Goal: Task Accomplishment & Management: Manage account settings

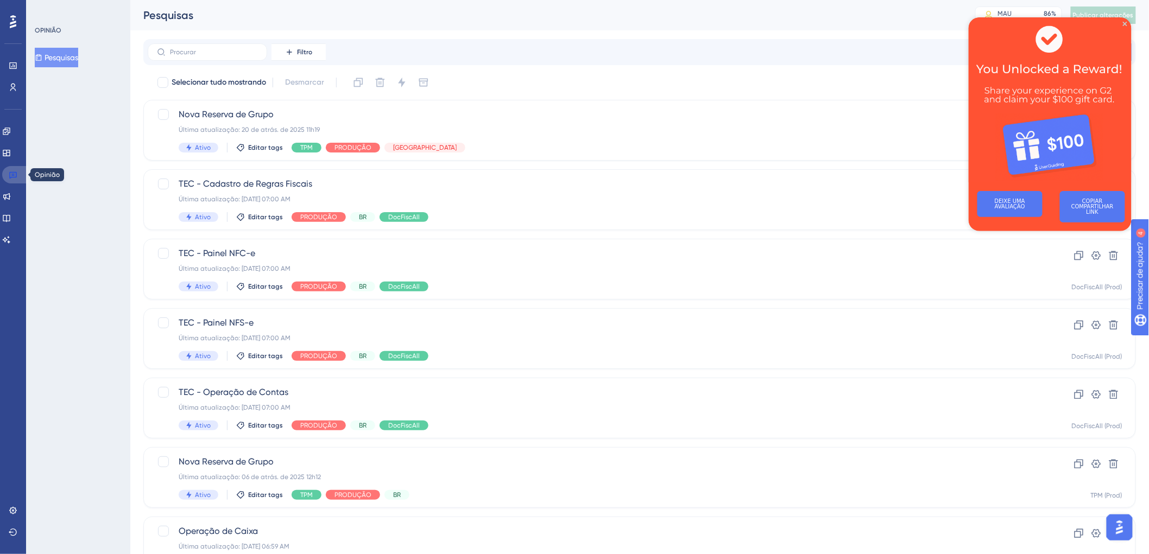
click at [5, 176] on link at bounding box center [15, 174] width 26 height 17
click at [199, 46] on label at bounding box center [207, 51] width 119 height 17
click at [199, 48] on input "text" at bounding box center [214, 52] width 88 height 8
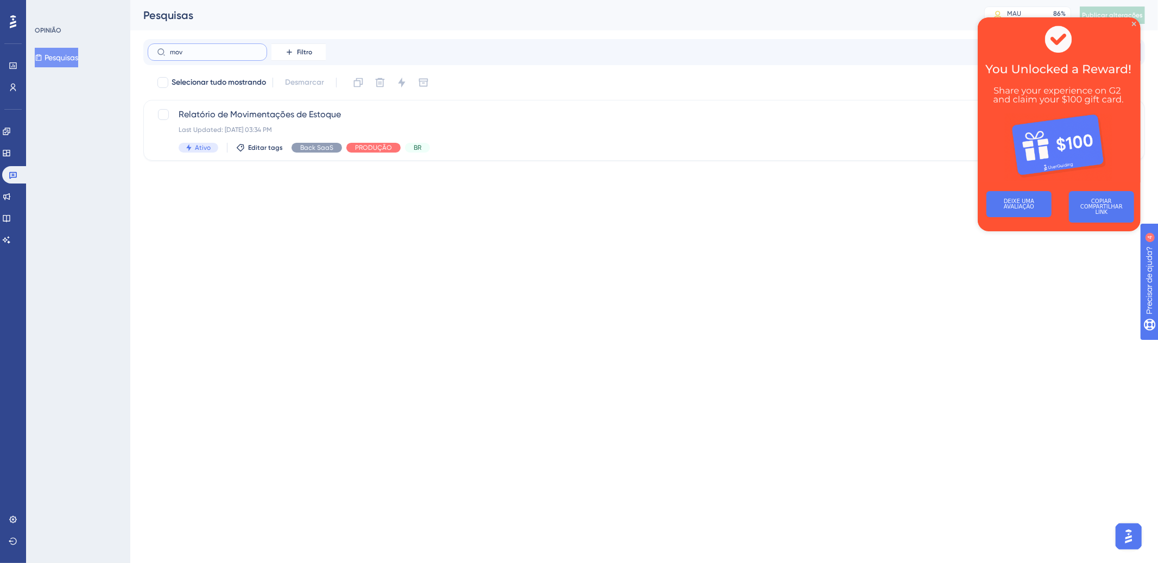
type input "mova"
checkbox input "true"
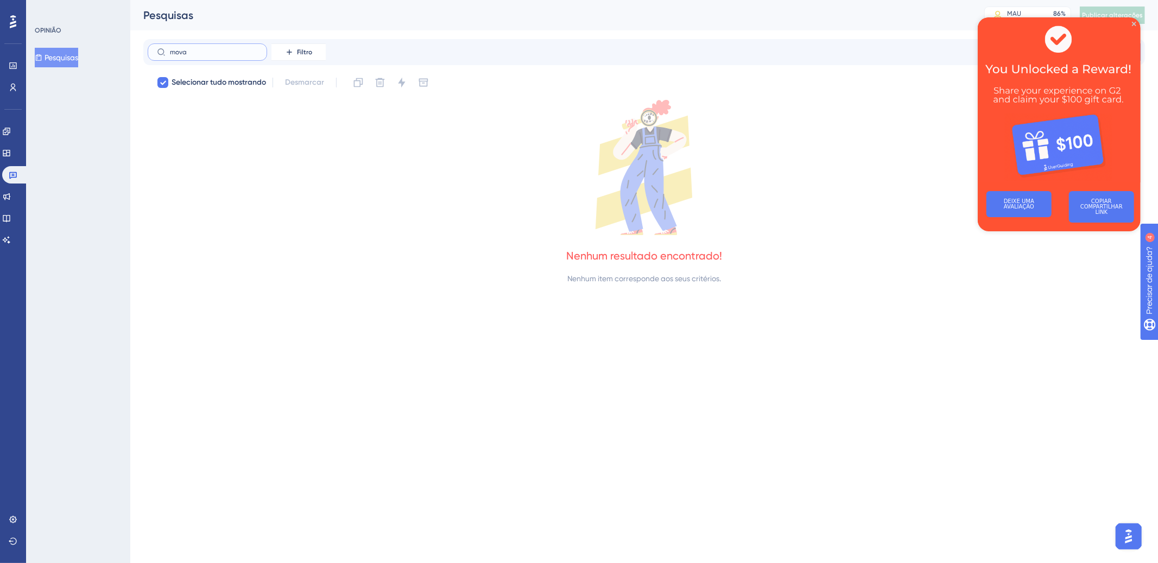
type input "mov"
checkbox input "false"
type input "m"
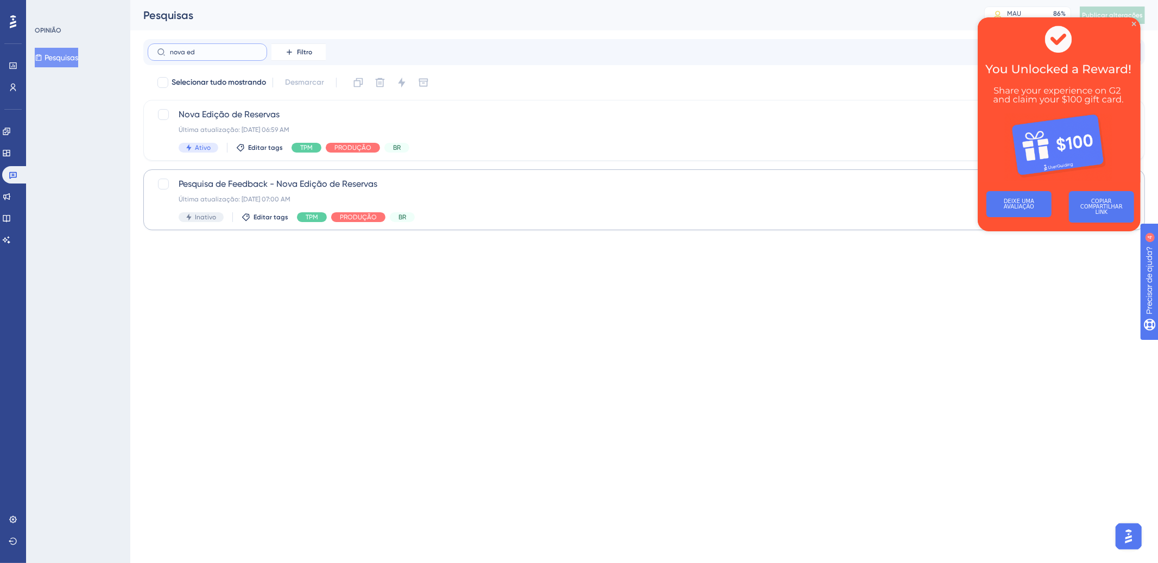
type input "nova ed"
click at [524, 215] on div "Inativo Editar tags TPM PRODUÇÃO BR" at bounding box center [601, 217] width 844 height 10
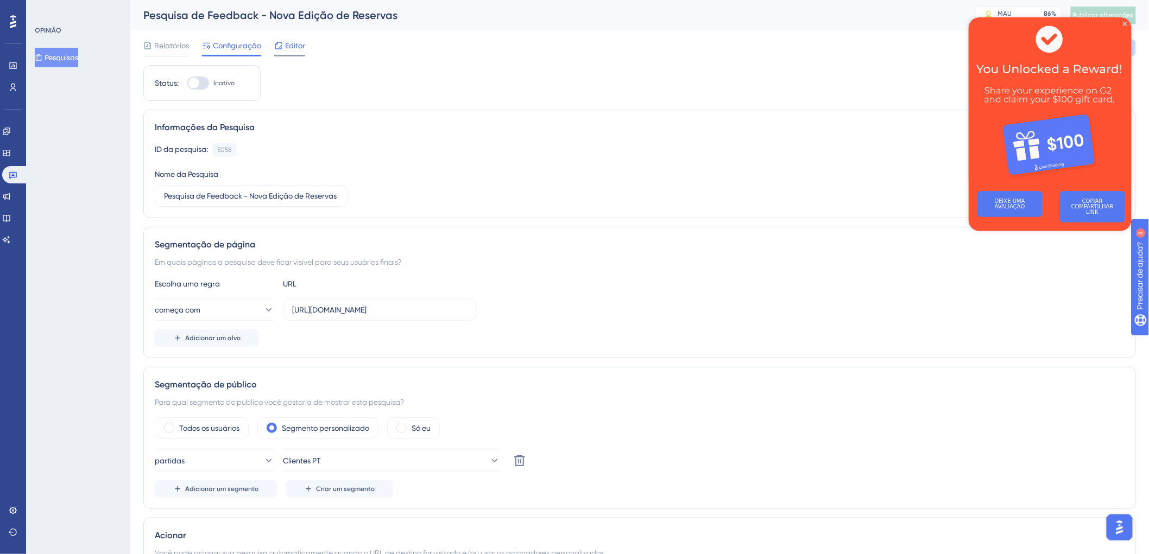
click at [296, 45] on font "Editor" at bounding box center [295, 45] width 20 height 9
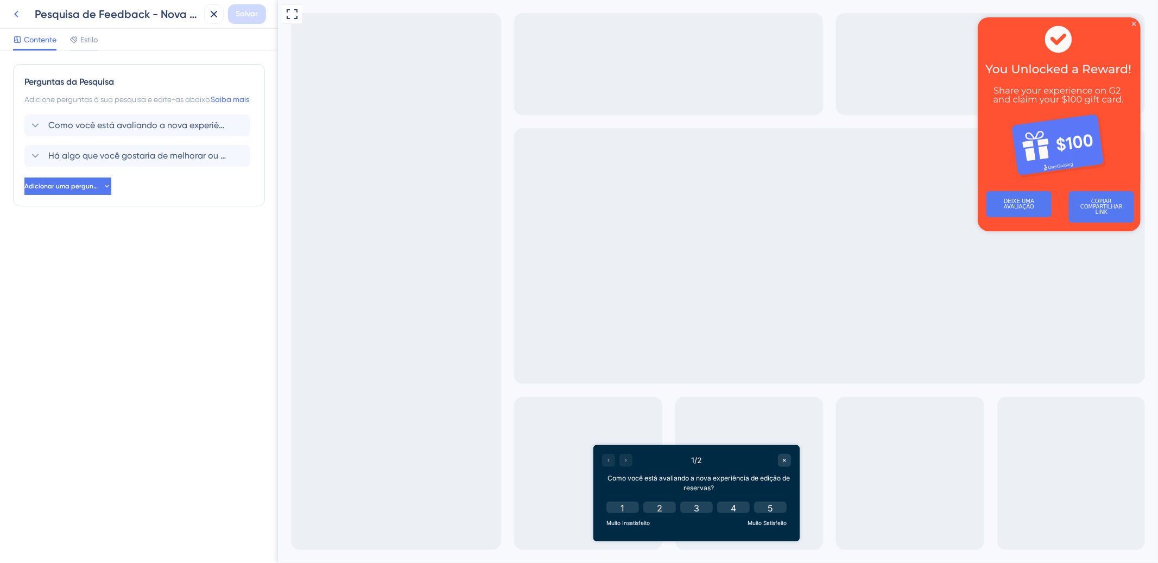
click at [13, 14] on icon at bounding box center [16, 14] width 13 height 13
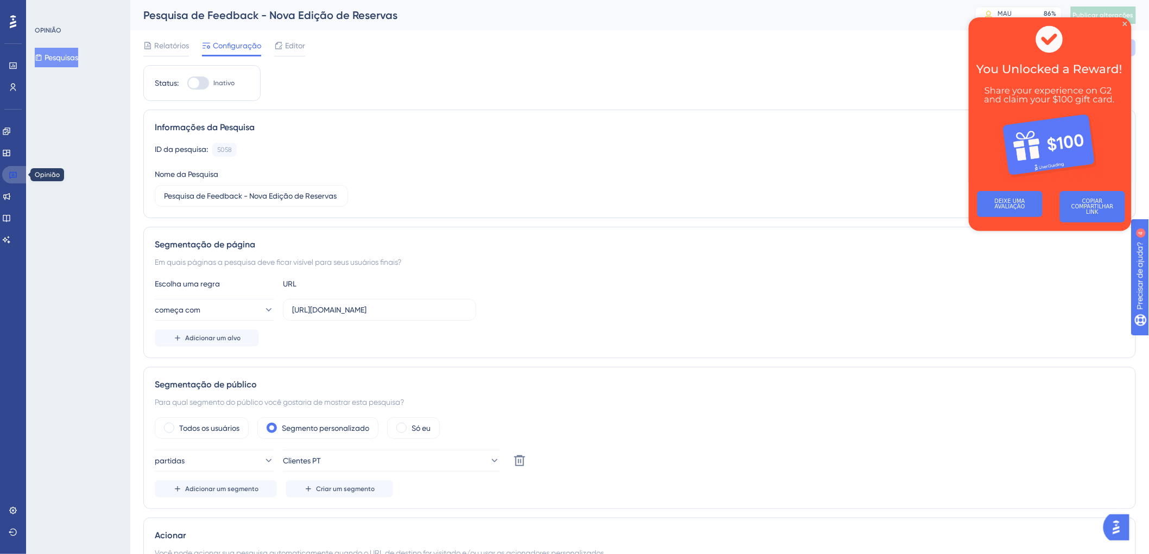
click at [4, 173] on link at bounding box center [15, 174] width 26 height 17
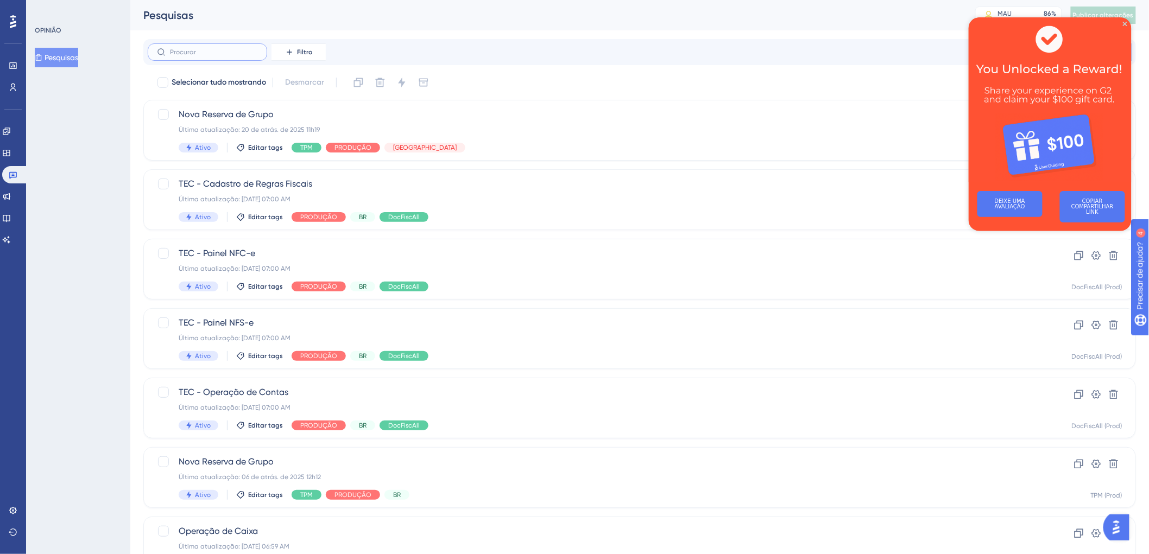
click at [204, 54] on input "text" at bounding box center [214, 52] width 88 height 8
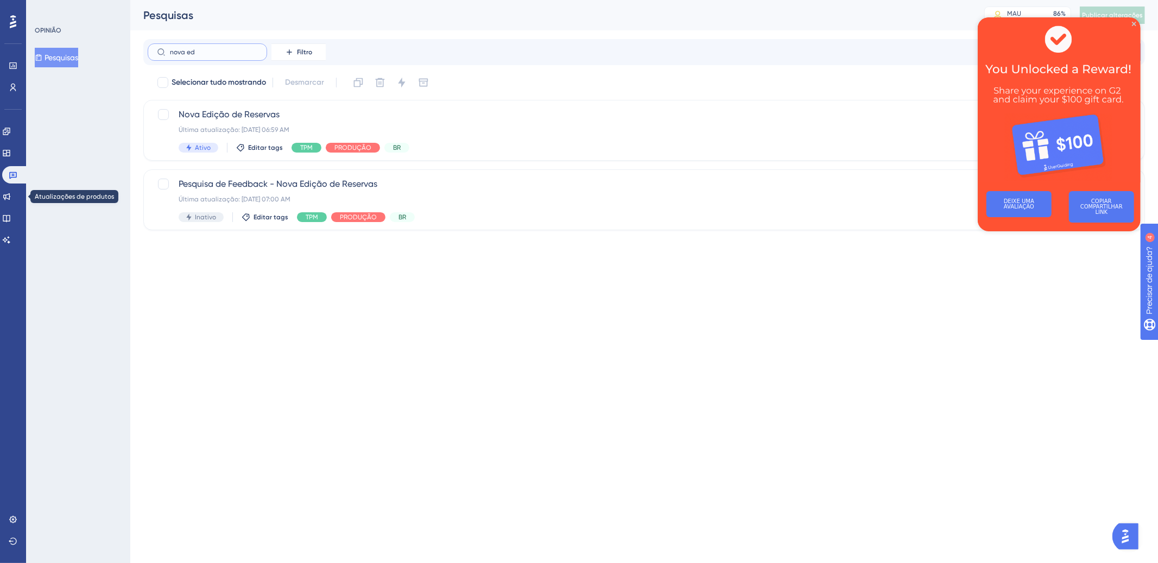
type input "nova ed"
click at [7, 180] on link at bounding box center [15, 174] width 26 height 17
click at [9, 175] on icon at bounding box center [13, 175] width 8 height 7
drag, startPoint x: 203, startPoint y: 51, endPoint x: 134, endPoint y: 45, distance: 68.7
click at [136, 45] on div "Desempenho Usuários Noivado Widgets Opinião Atualizações de produtos Base de co…" at bounding box center [644, 124] width 1028 height 248
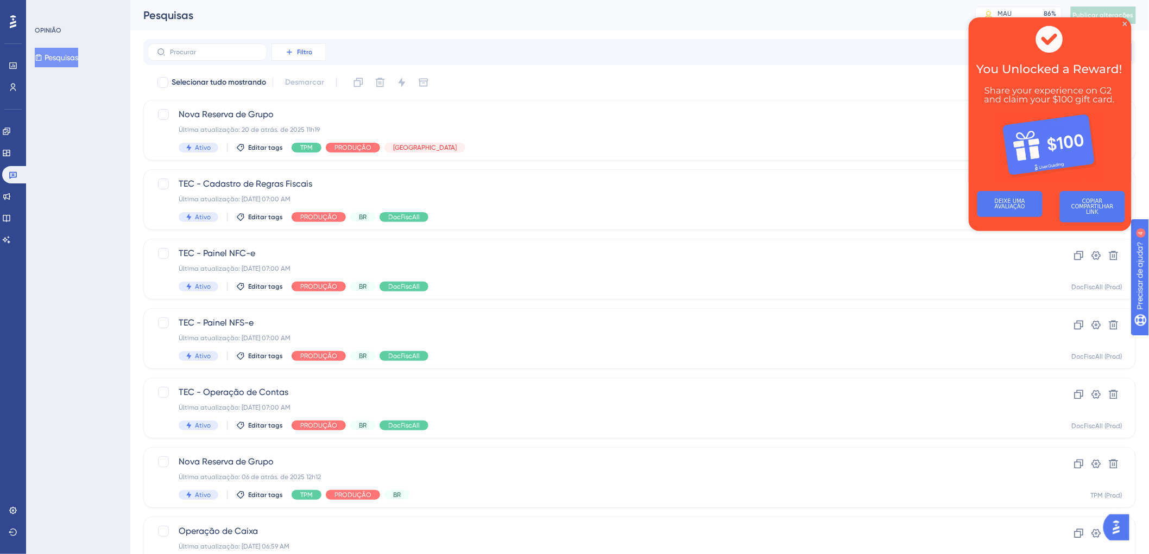
click at [303, 51] on font "Filtro" at bounding box center [304, 52] width 15 height 8
click at [308, 87] on span "Etiquetas" at bounding box center [303, 83] width 33 height 13
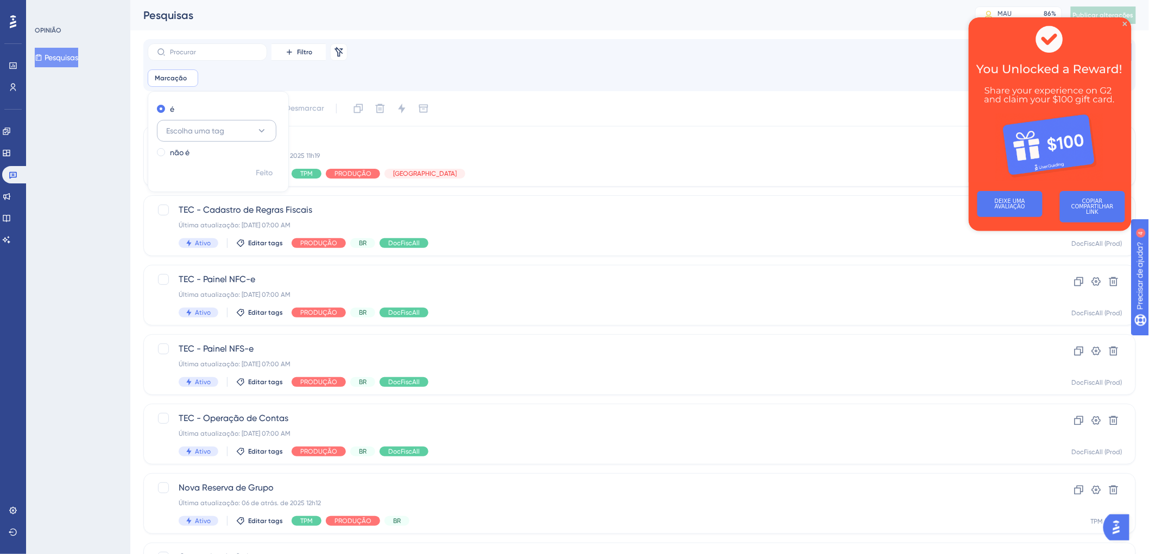
click at [203, 130] on font "Escolha uma tag" at bounding box center [195, 131] width 58 height 9
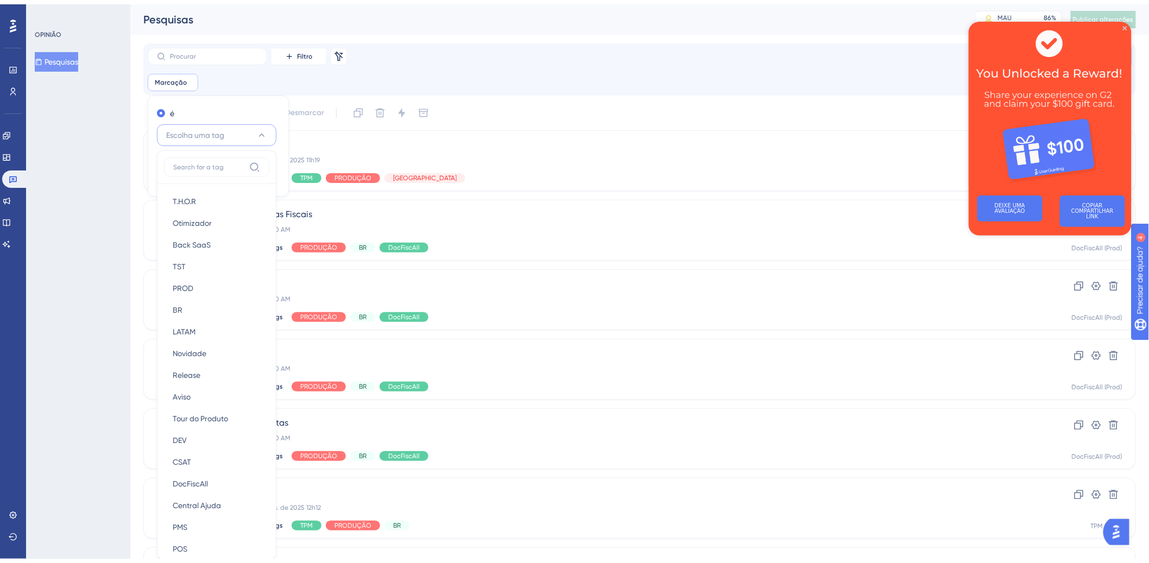
scroll to position [70, 0]
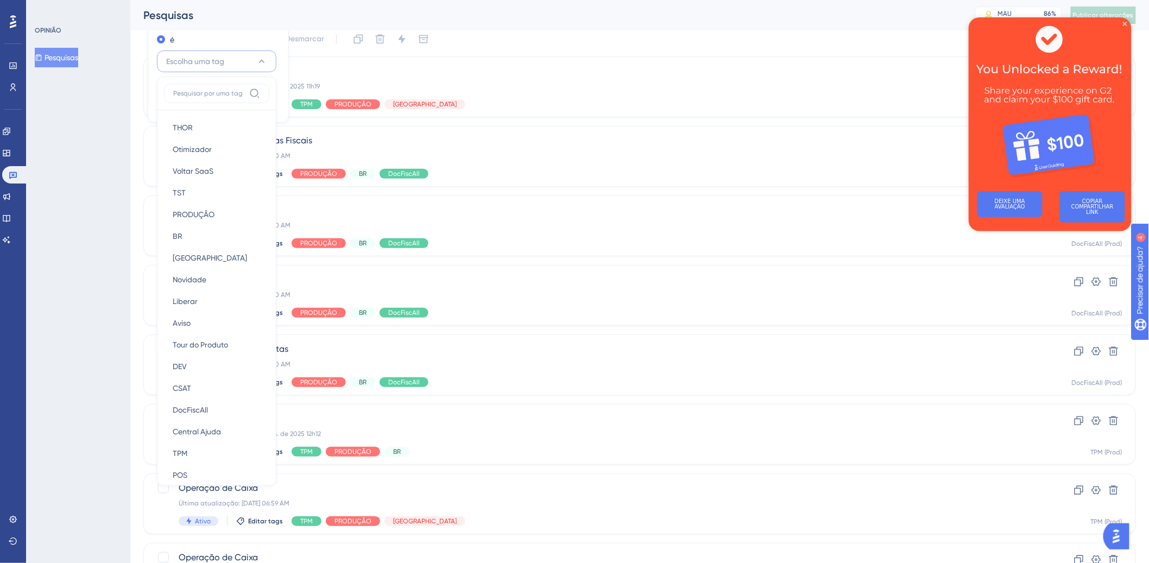
type input "´"
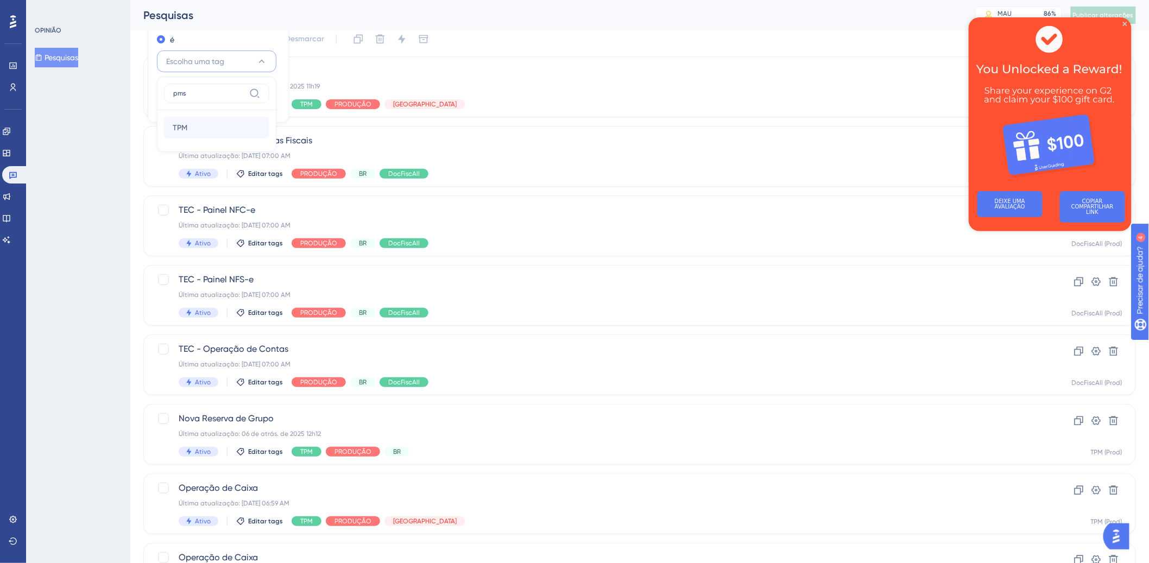
type input "pms"
click at [218, 129] on div "TPM TPM" at bounding box center [217, 128] width 88 height 22
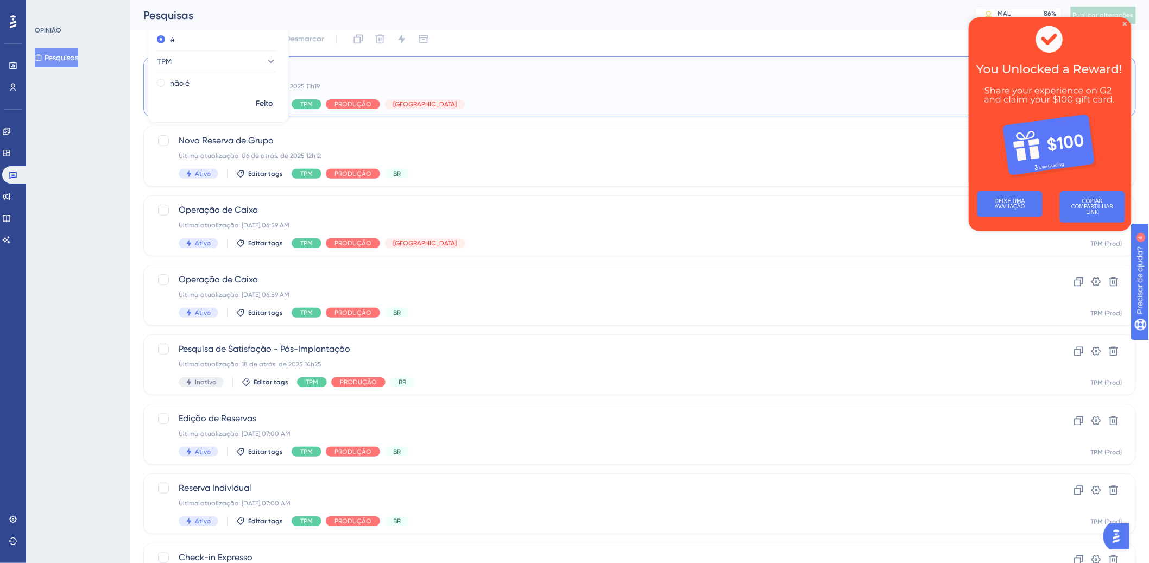
click at [520, 88] on div "Última atualização: 20 de atrás. de 2025 11h19" at bounding box center [596, 86] width 835 height 9
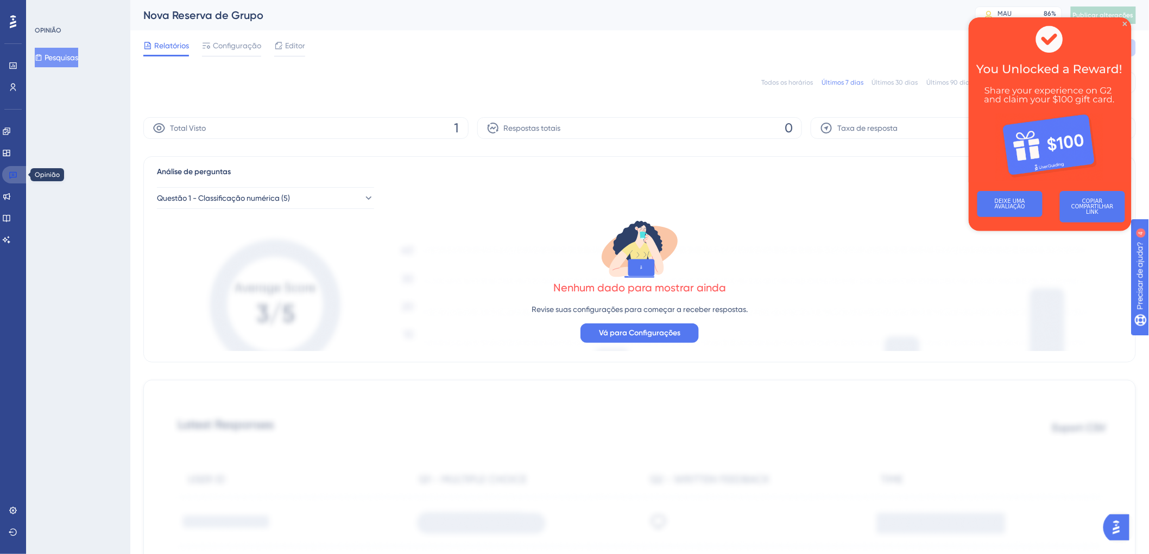
click at [19, 177] on link at bounding box center [15, 174] width 26 height 17
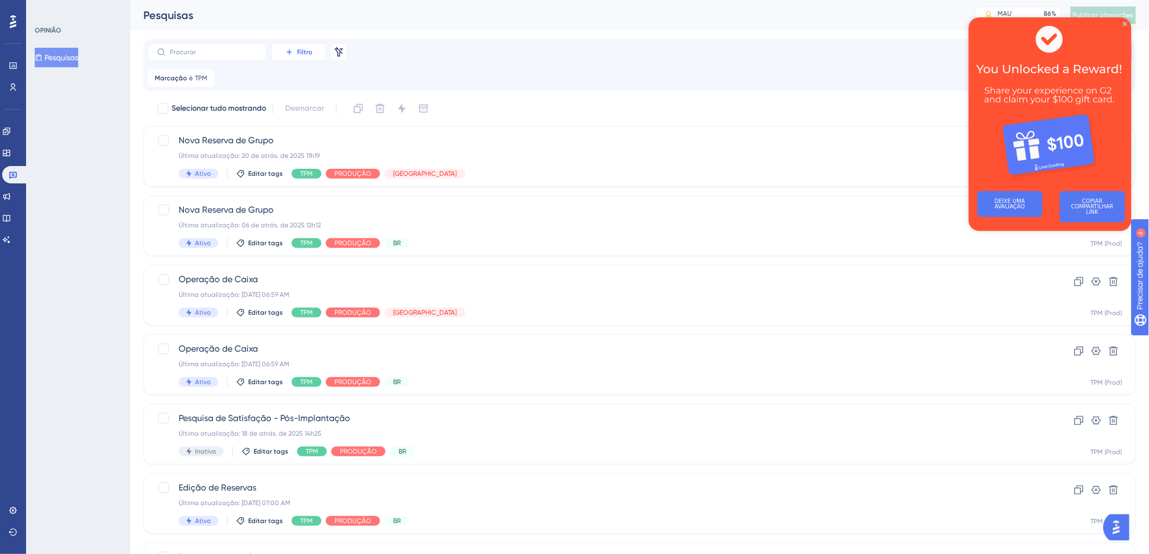
click at [302, 51] on font "Filtro" at bounding box center [304, 52] width 15 height 8
click at [307, 84] on font "Etiquetas" at bounding box center [303, 83] width 33 height 9
click at [310, 127] on font "Escolha uma tag" at bounding box center [288, 131] width 58 height 9
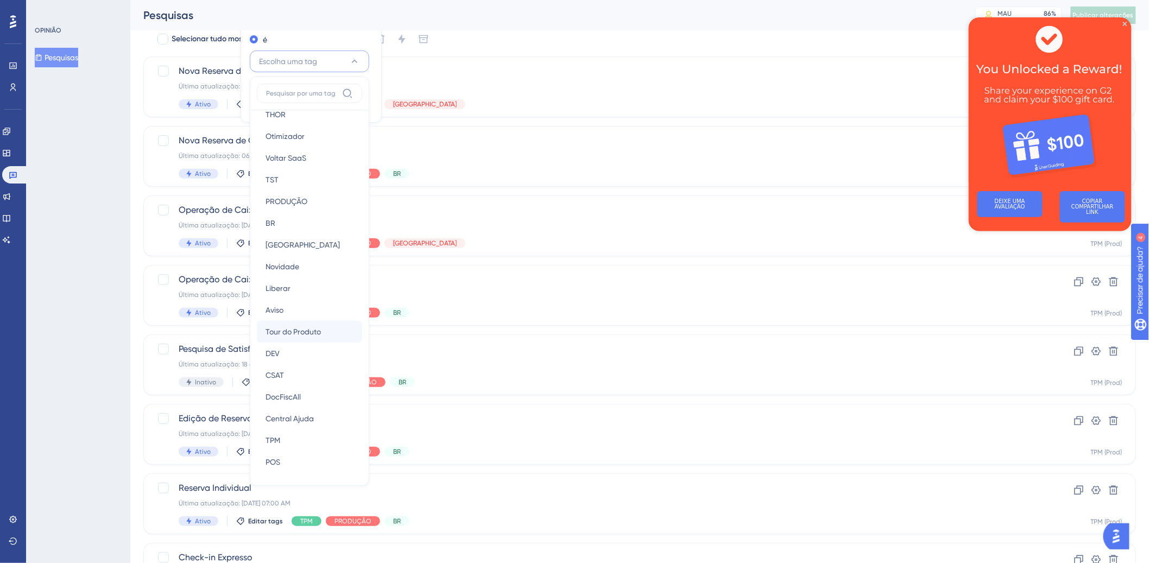
scroll to position [35, 0]
click at [291, 219] on font "[GEOGRAPHIC_DATA]" at bounding box center [303, 222] width 74 height 9
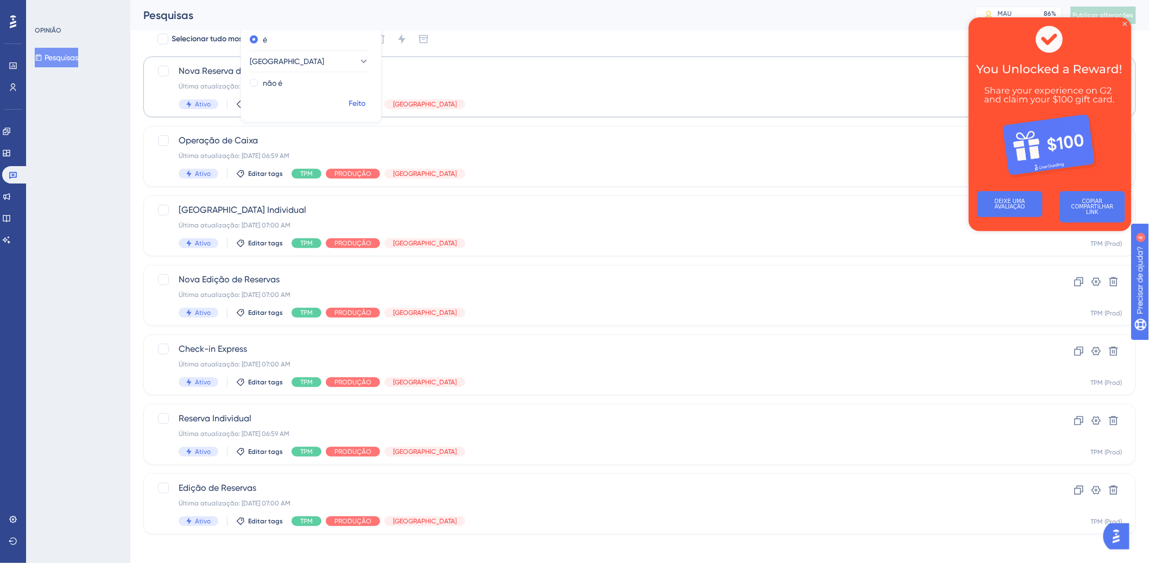
drag, startPoint x: 361, startPoint y: 101, endPoint x: 377, endPoint y: 101, distance: 16.3
click at [361, 101] on font "Feito" at bounding box center [357, 103] width 17 height 9
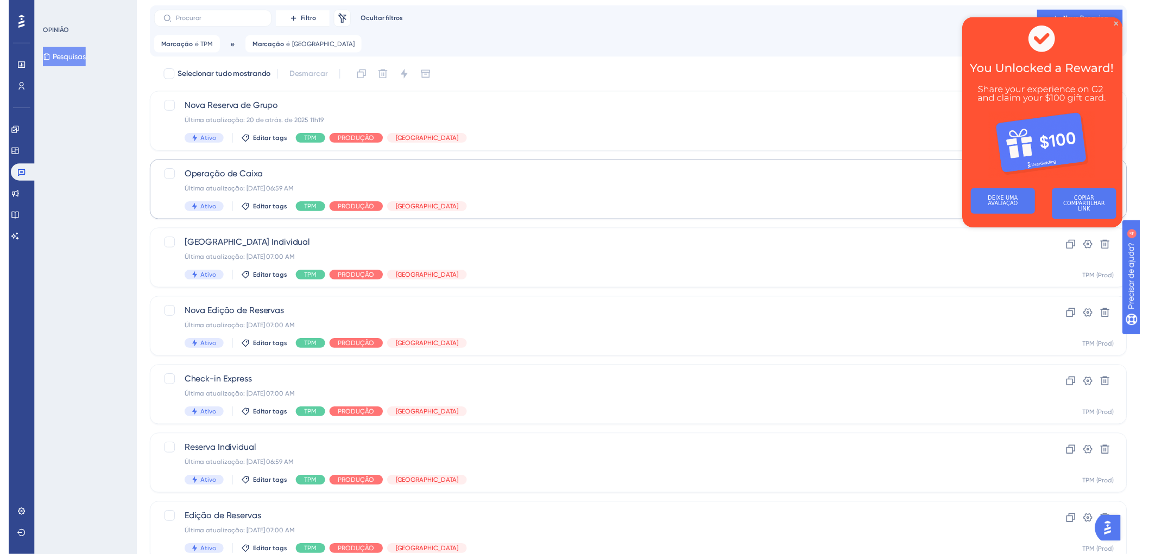
scroll to position [0, 0]
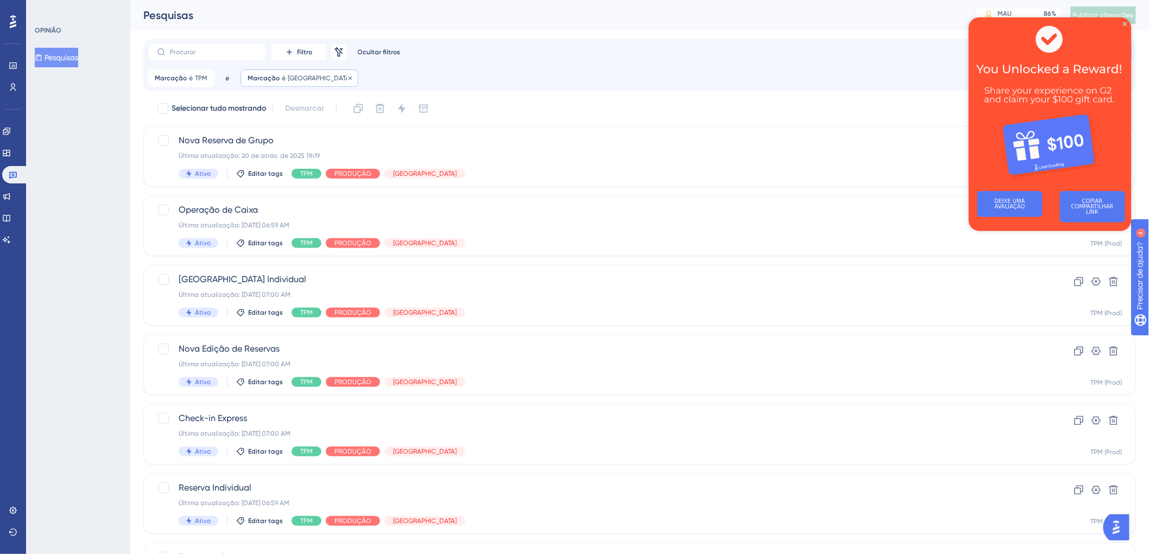
click at [283, 75] on div "Marcação é [GEOGRAPHIC_DATA] [GEOGRAPHIC_DATA] Remover" at bounding box center [300, 78] width 118 height 17
click at [363, 129] on button "[GEOGRAPHIC_DATA]" at bounding box center [309, 131] width 119 height 22
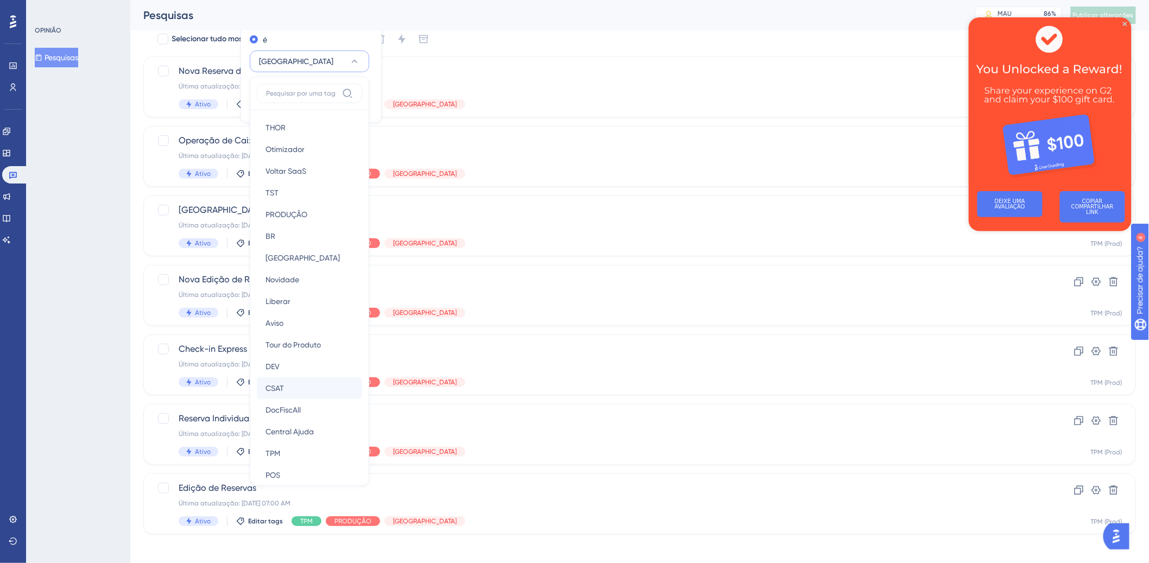
scroll to position [35, 0]
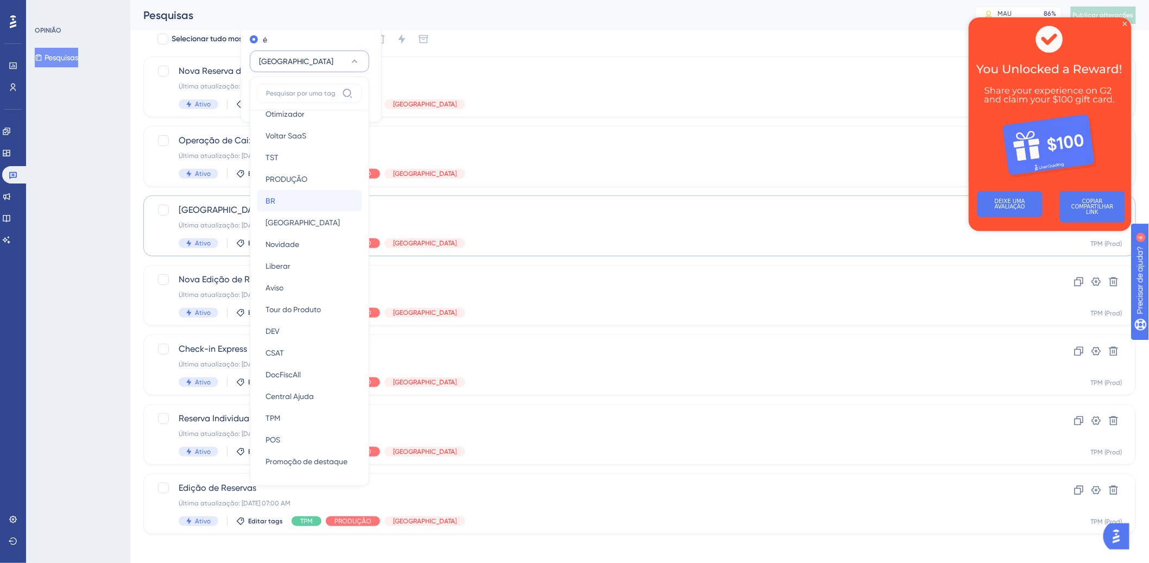
click at [310, 196] on div "BR BR" at bounding box center [310, 201] width 88 height 22
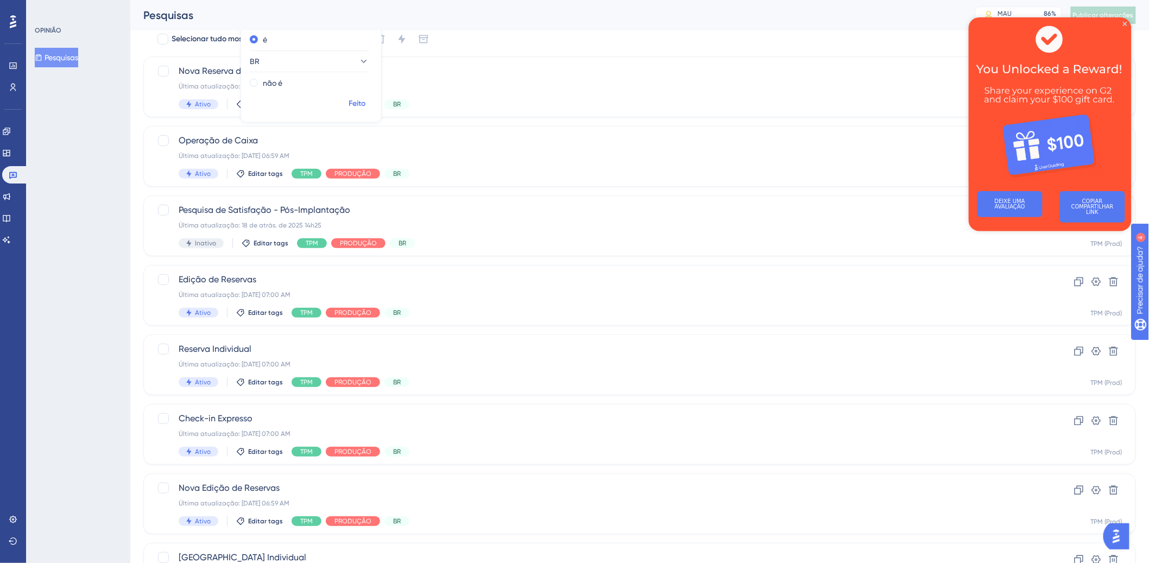
click at [352, 106] on font "Feito" at bounding box center [357, 103] width 17 height 9
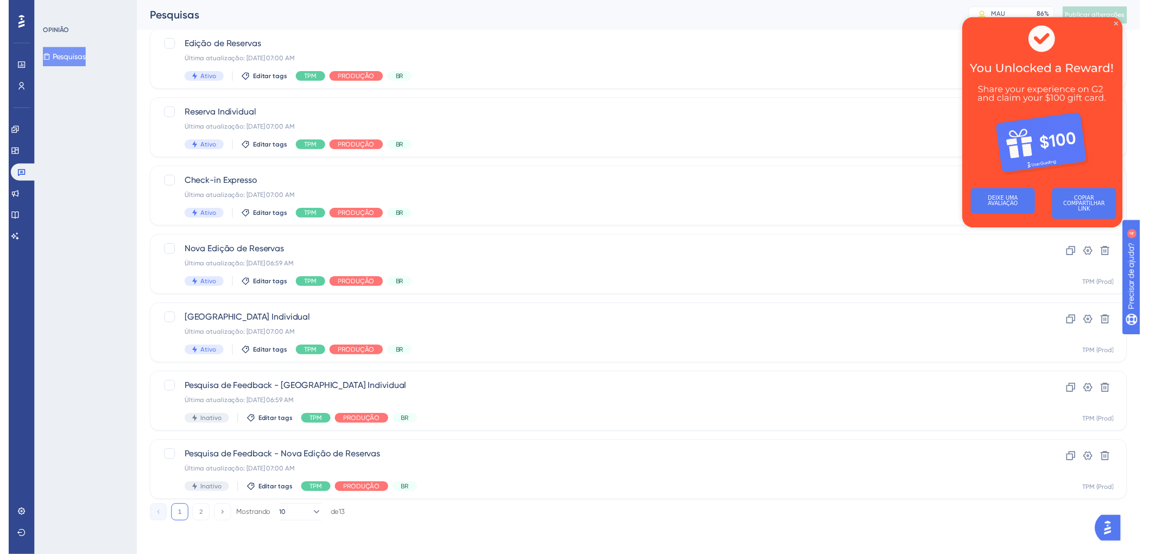
scroll to position [0, 0]
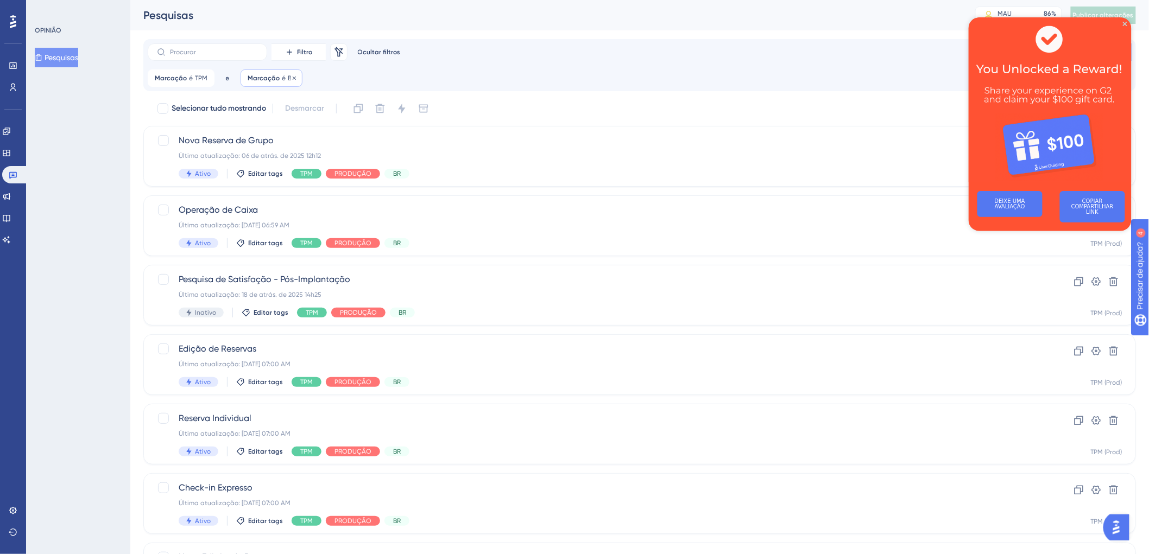
click at [282, 77] on font "é" at bounding box center [284, 78] width 4 height 8
click at [493, 136] on span "Nova Reserva de Grupo" at bounding box center [596, 140] width 835 height 13
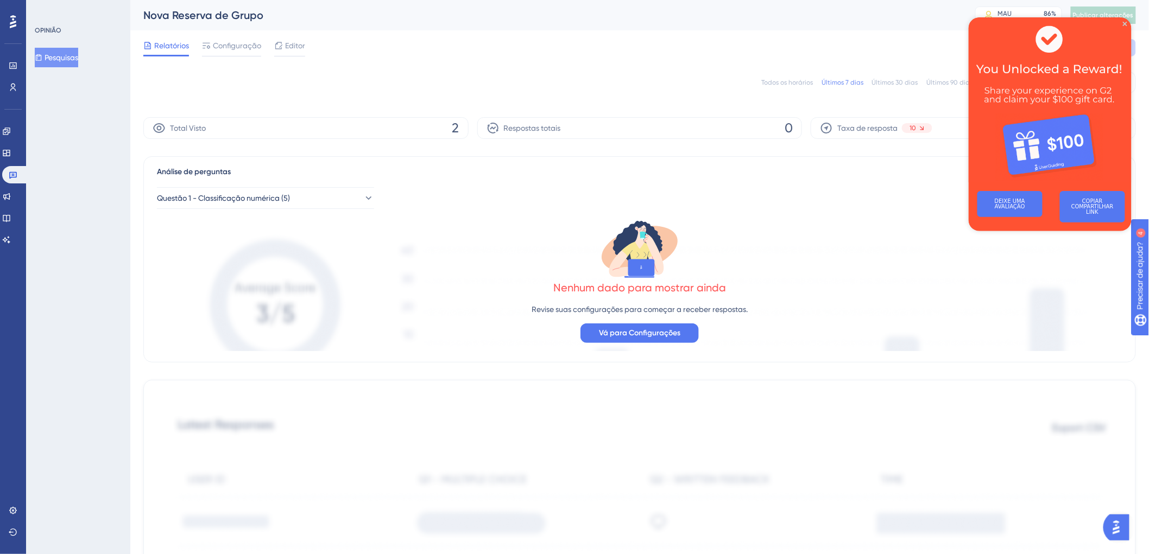
click at [1121, 24] on img at bounding box center [1049, 99] width 163 height 165
click at [1124, 23] on icon "Fechar visualização" at bounding box center [1125, 23] width 4 height 4
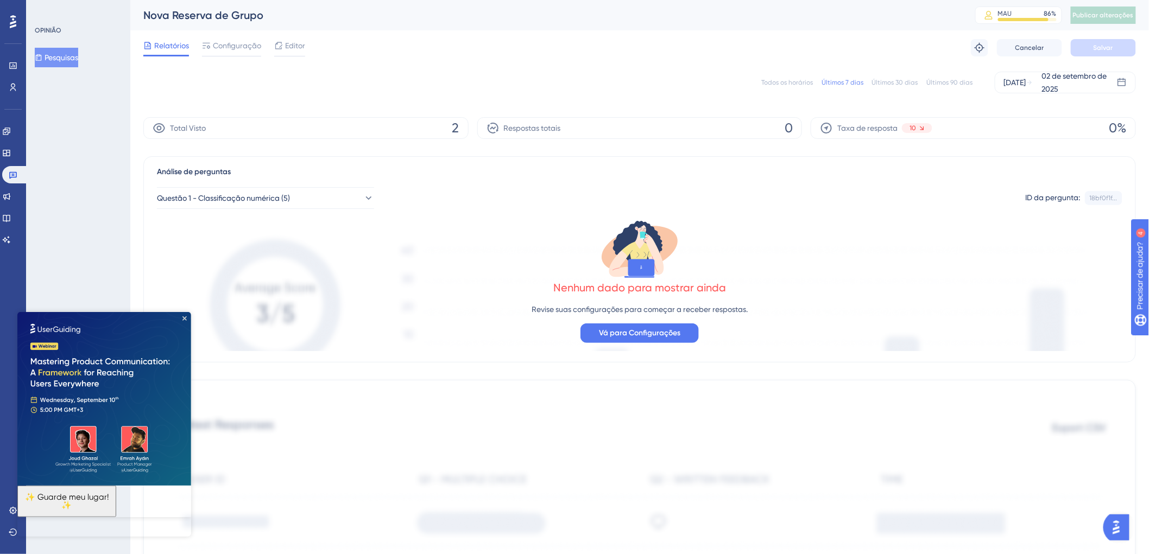
click at [793, 81] on font "Todos os horários" at bounding box center [787, 83] width 52 height 8
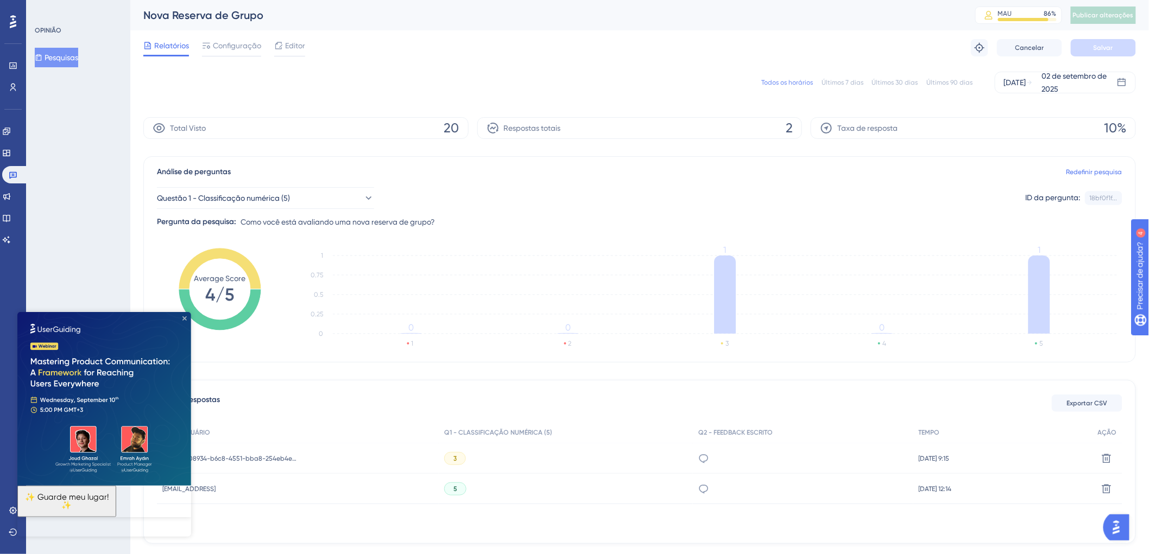
click at [185, 316] on icon "Fechar visualização" at bounding box center [184, 318] width 4 height 4
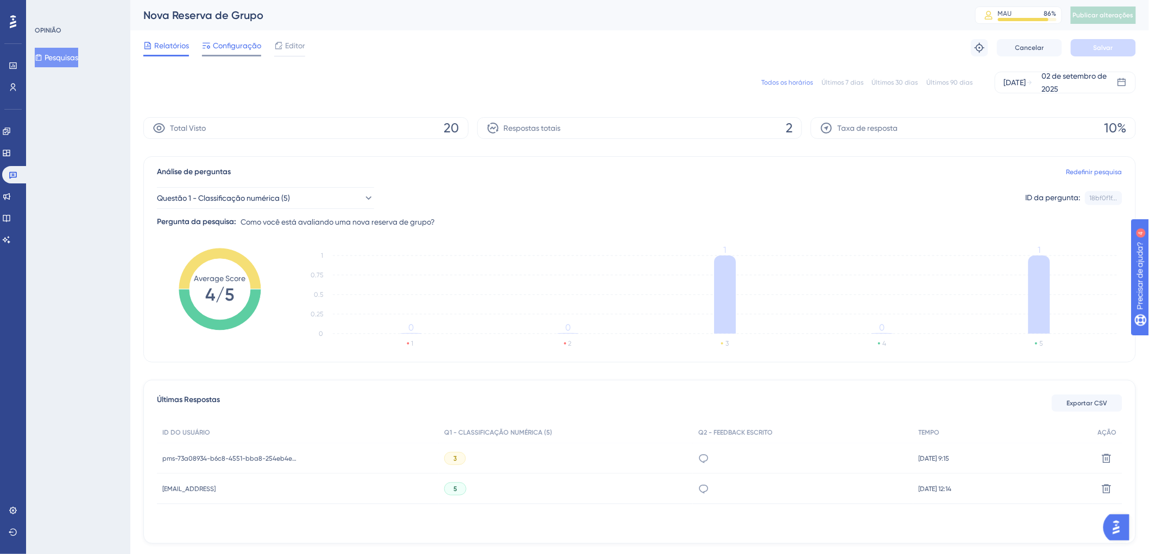
click at [235, 48] on font "Configuração" at bounding box center [237, 45] width 48 height 9
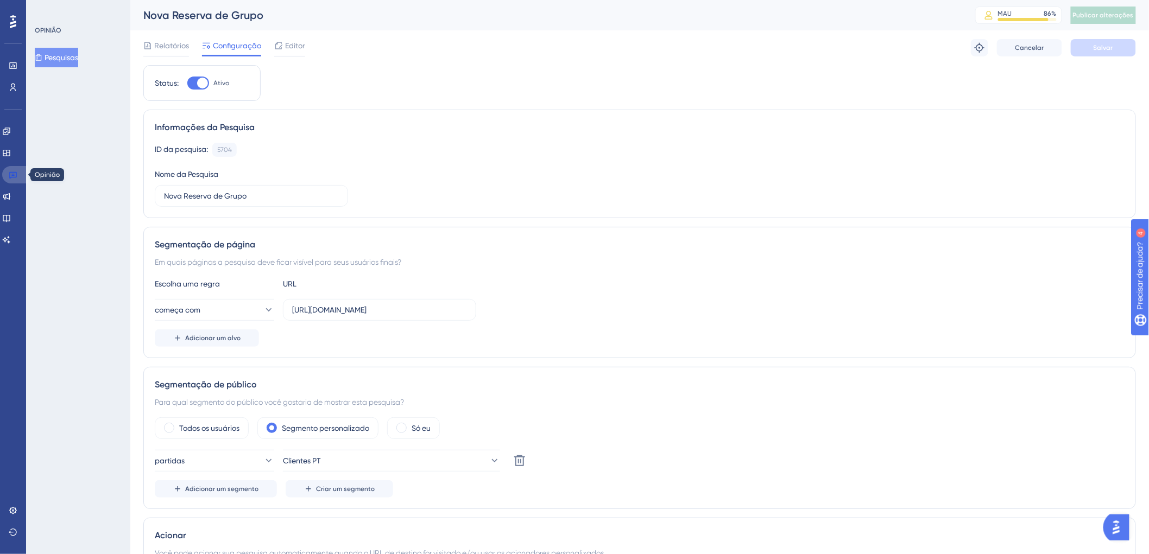
click at [17, 173] on icon at bounding box center [13, 175] width 9 height 9
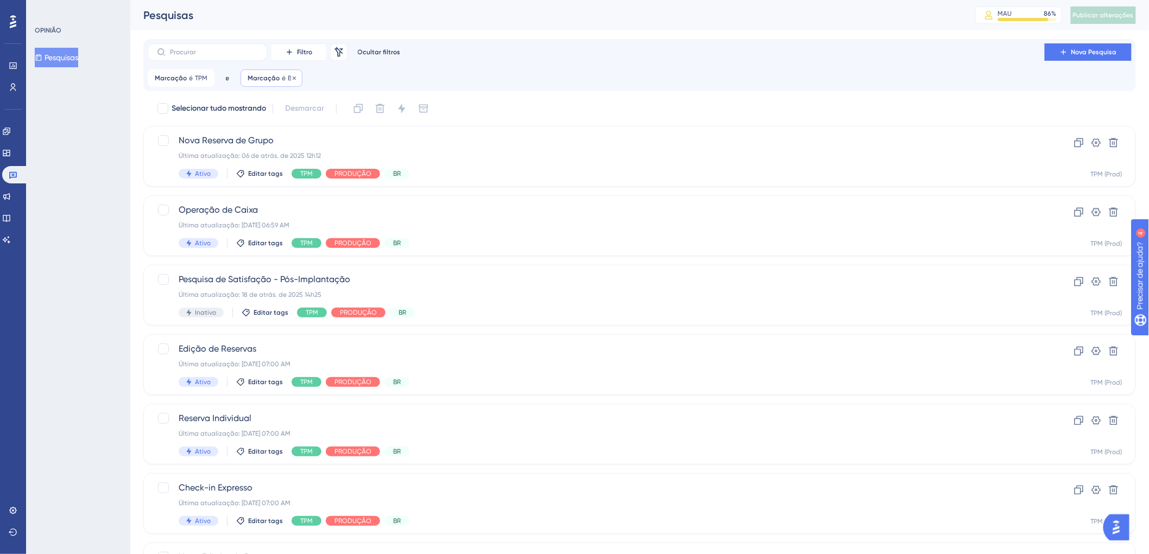
click at [274, 78] on font "Marcação" at bounding box center [264, 78] width 32 height 8
click at [298, 130] on button "BR" at bounding box center [309, 131] width 119 height 22
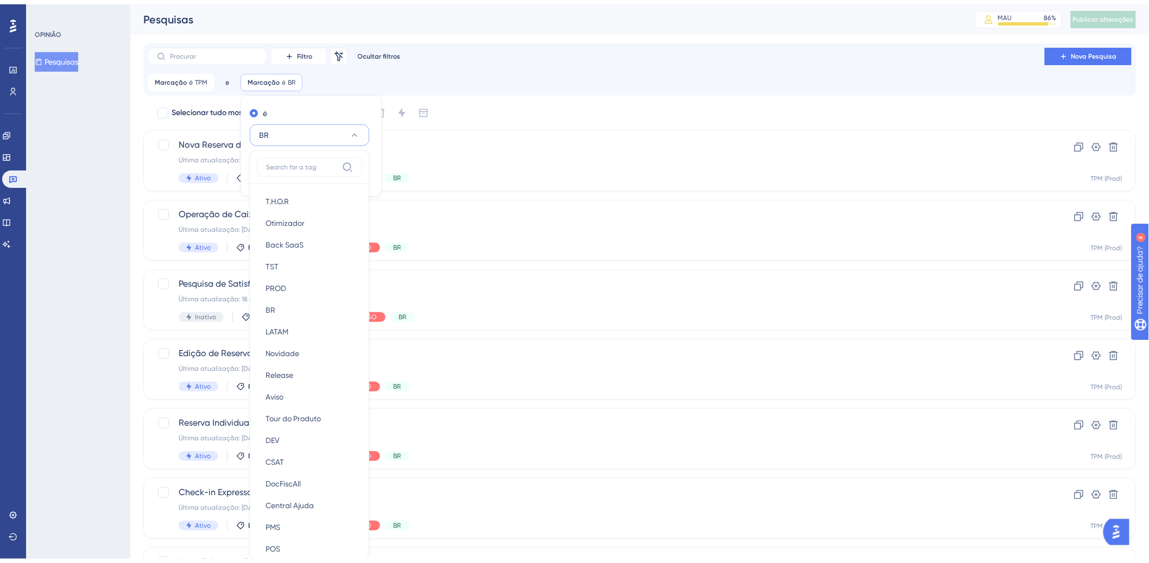
scroll to position [73, 0]
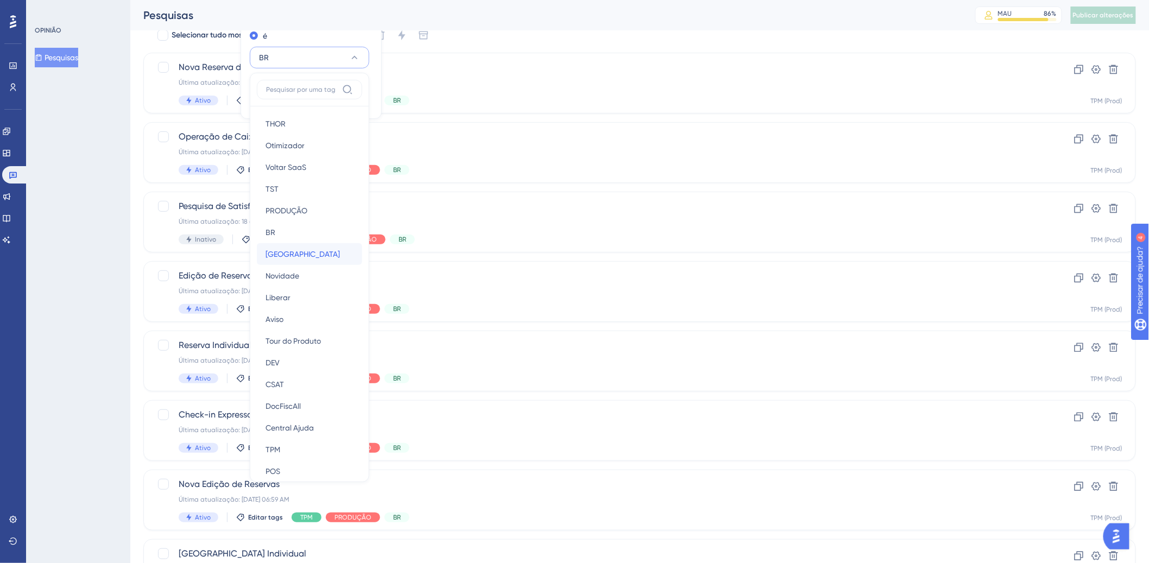
click at [306, 254] on font "[GEOGRAPHIC_DATA]" at bounding box center [303, 254] width 74 height 9
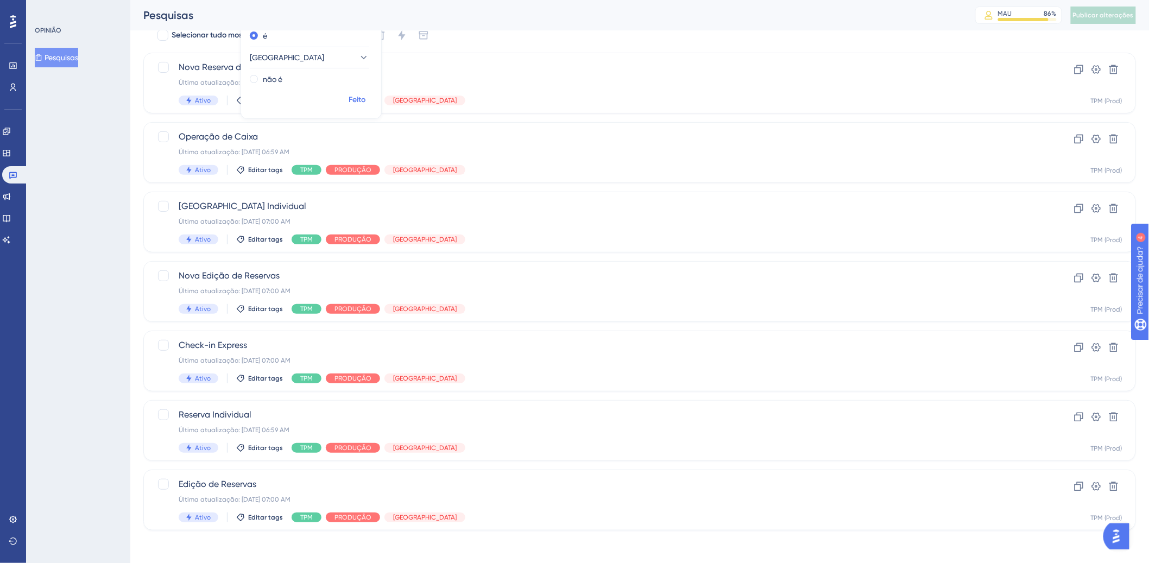
click at [354, 101] on font "Feito" at bounding box center [357, 99] width 17 height 9
click at [510, 78] on div "Última atualização: 20 de atrás. de 2025 11h19" at bounding box center [596, 82] width 835 height 9
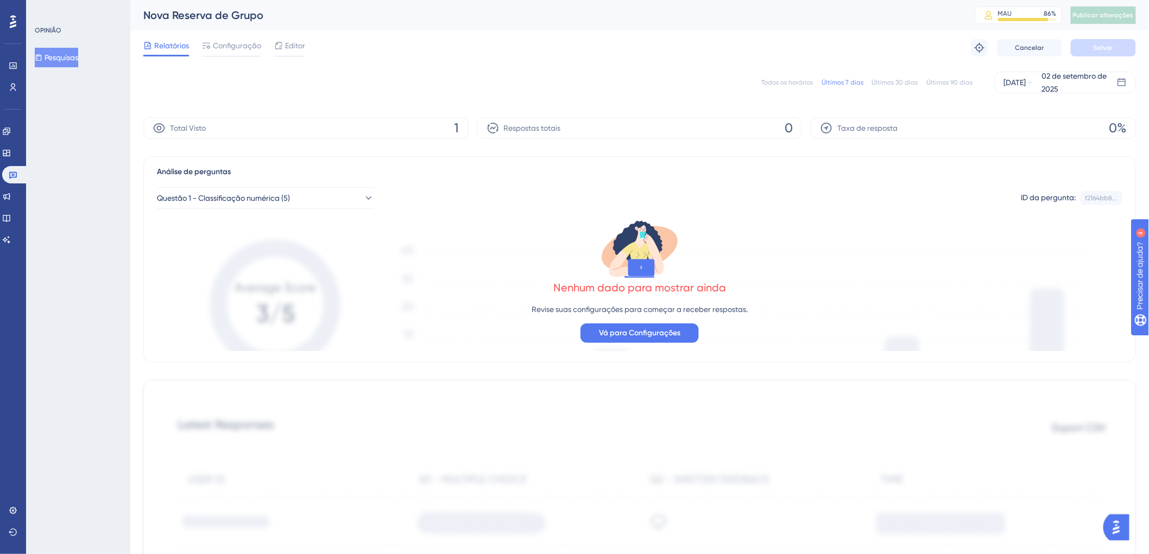
click at [805, 77] on div "Todos os horários Últimos 7 dias Últimos 30 dias Últimos 90 dias [DATE] [DATE]" at bounding box center [639, 83] width 993 height 22
click at [805, 79] on font "Todos os horários" at bounding box center [787, 83] width 52 height 8
click at [17, 173] on icon at bounding box center [13, 175] width 9 height 9
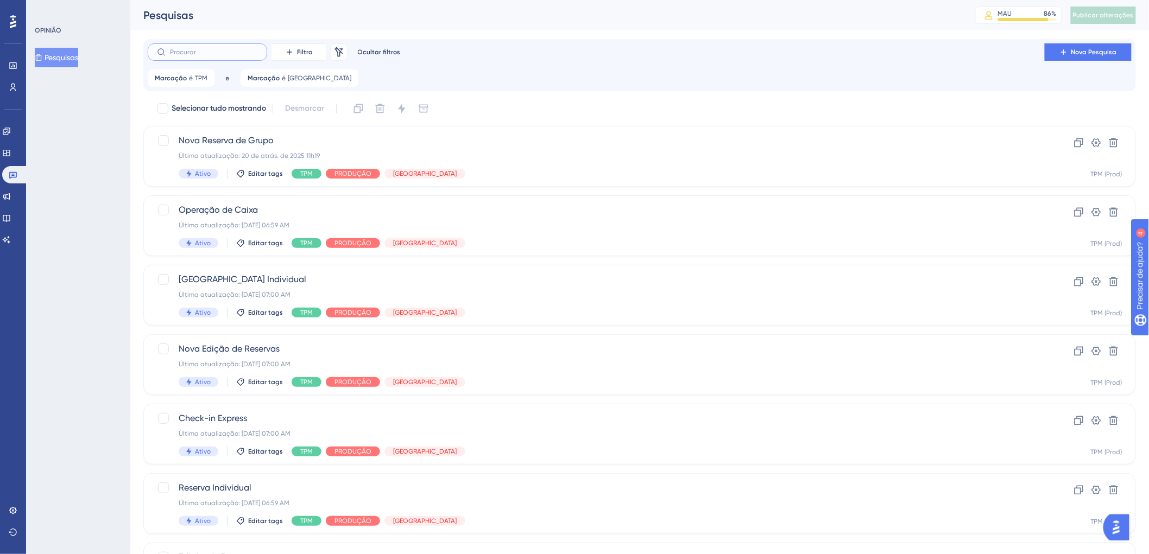
click at [224, 54] on input "text" at bounding box center [214, 52] width 88 height 8
type input "no"
checkbox input "true"
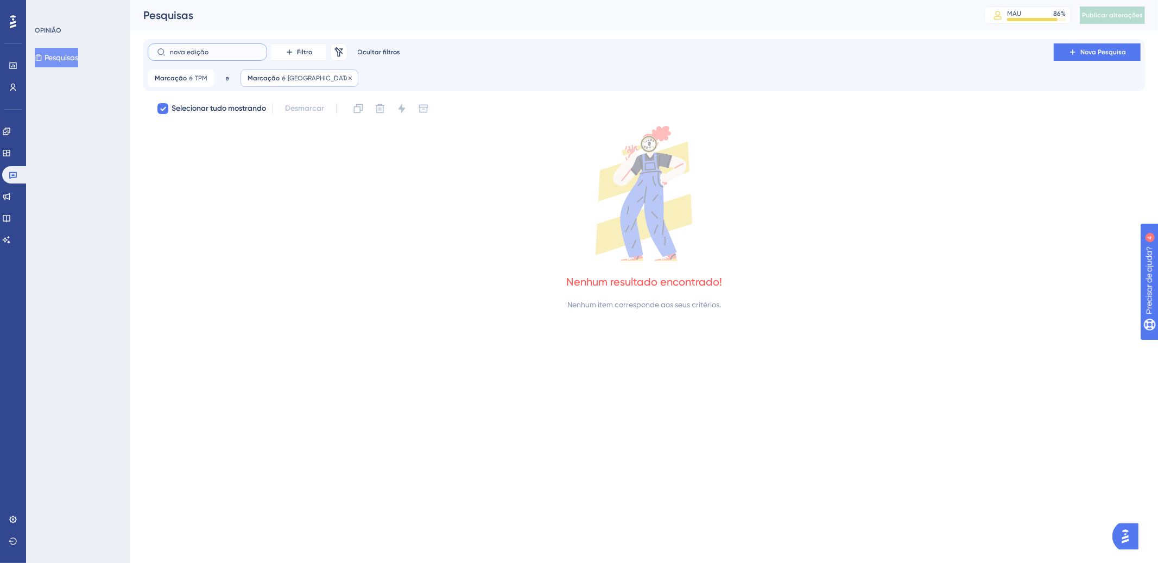
type input "nova edição"
click at [288, 77] on font "[GEOGRAPHIC_DATA]" at bounding box center [320, 78] width 64 height 8
click at [395, 66] on div "nova edição Filtro Remover filtros Ocultar filtros Nova Pesquisa Marcação é TPM…" at bounding box center [644, 64] width 993 height 43
click at [347, 77] on icon at bounding box center [350, 78] width 7 height 7
checkbox input "false"
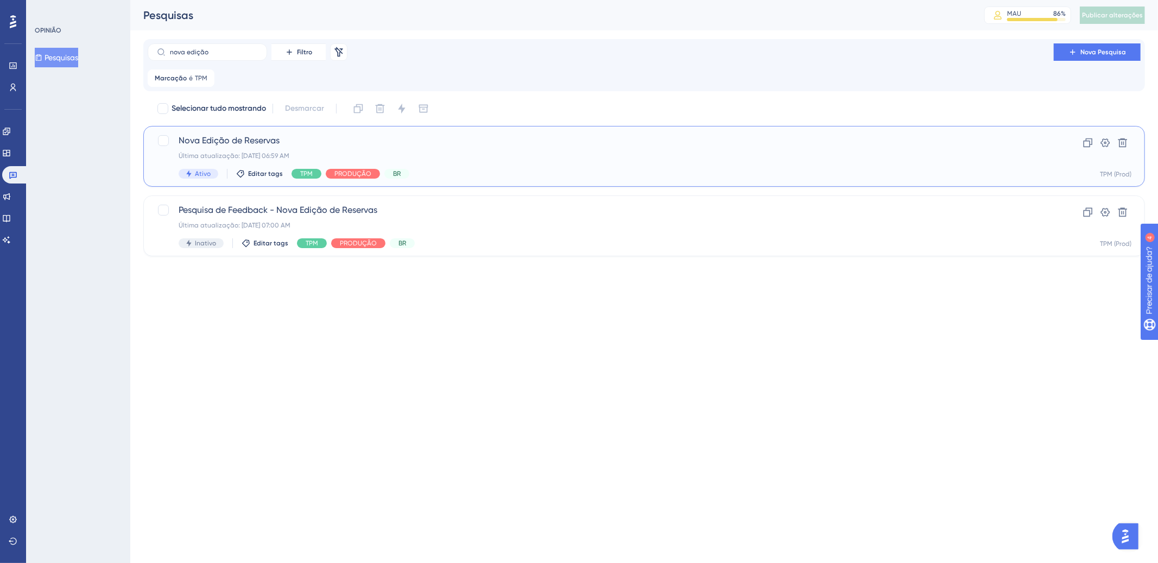
click at [462, 161] on div "Nova Edição de Reservas Última atualização: [DATE] 06:59 AM Ativo Editar tags T…" at bounding box center [601, 156] width 844 height 45
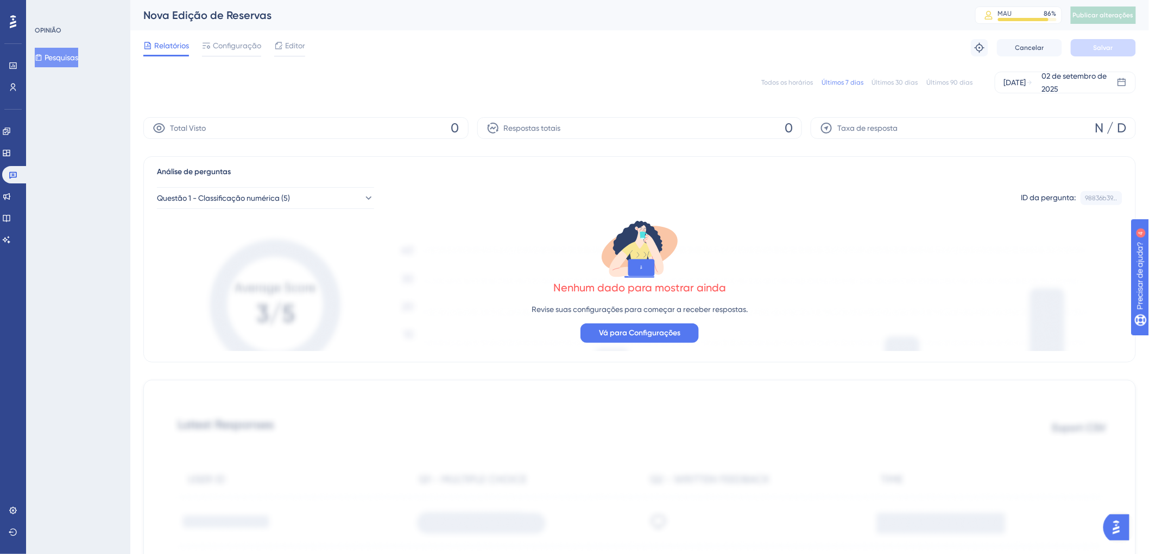
click at [791, 84] on font "Todos os horários" at bounding box center [787, 83] width 52 height 8
click at [12, 179] on link at bounding box center [15, 174] width 26 height 17
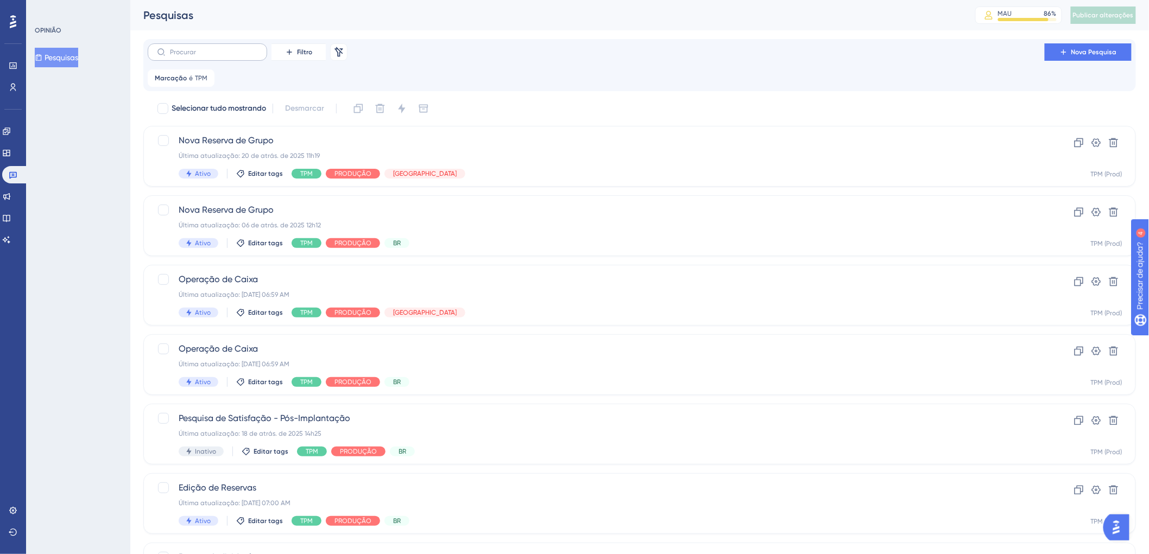
click at [246, 61] on div "Filtro Remover filtros Nova Pesquisa Marcação é TPM TPM Remover" at bounding box center [640, 64] width 984 height 43
click at [241, 52] on input "text" at bounding box center [214, 52] width 88 height 8
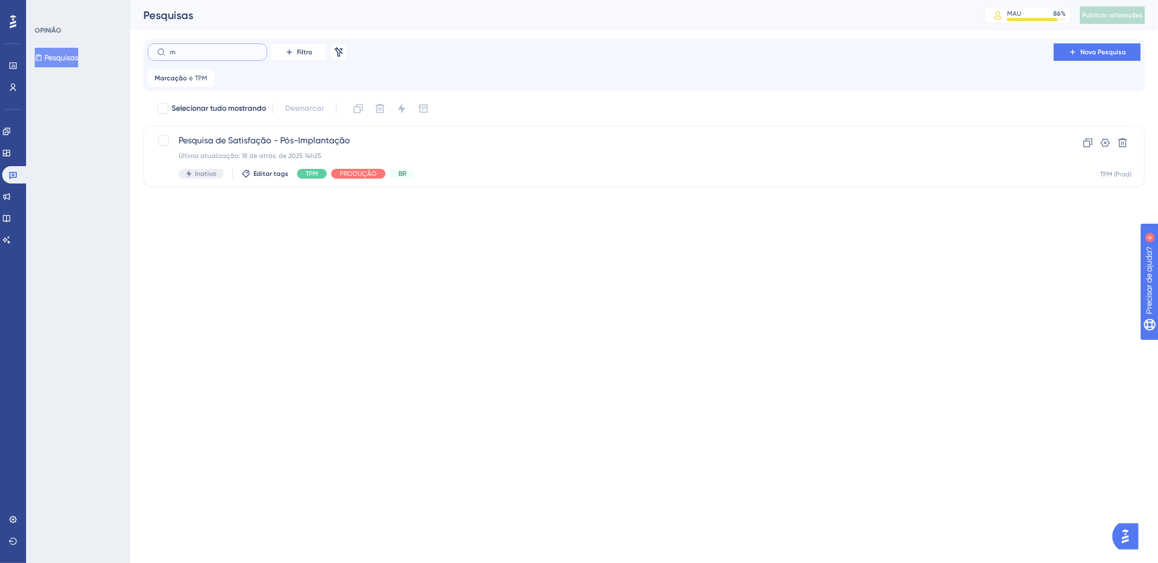
type input "mo"
checkbox input "true"
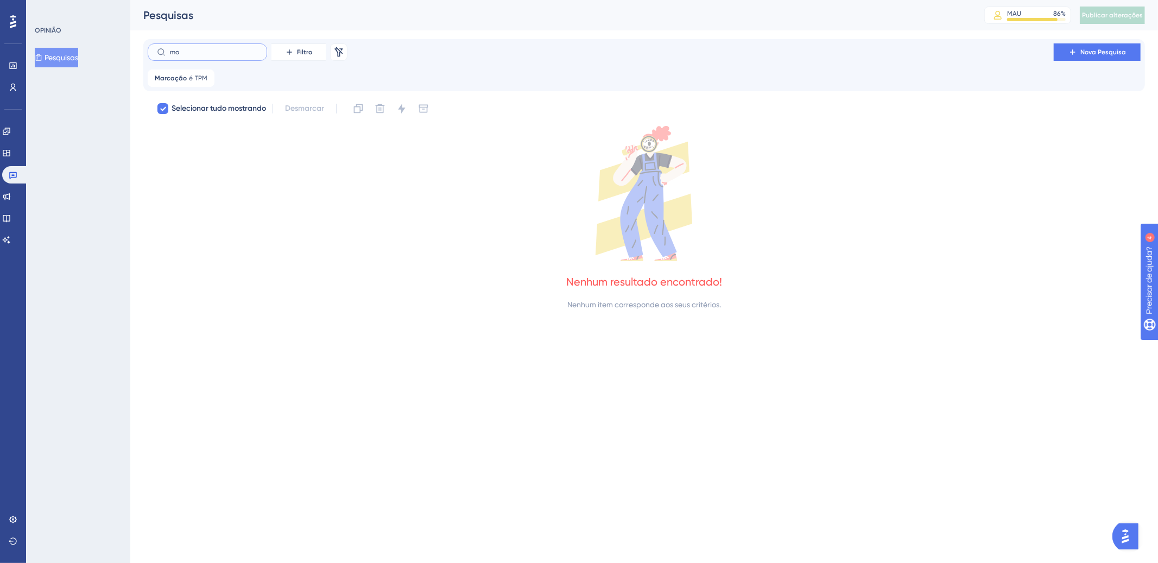
type input "m"
checkbox input "false"
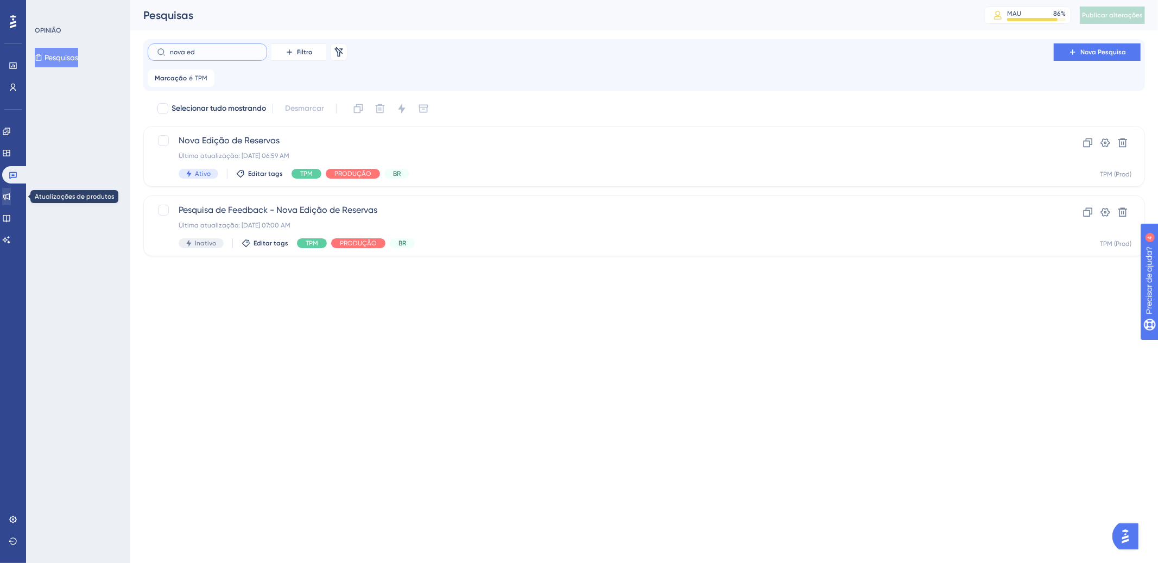
type input "nova ed"
click at [11, 199] on icon at bounding box center [6, 196] width 9 height 9
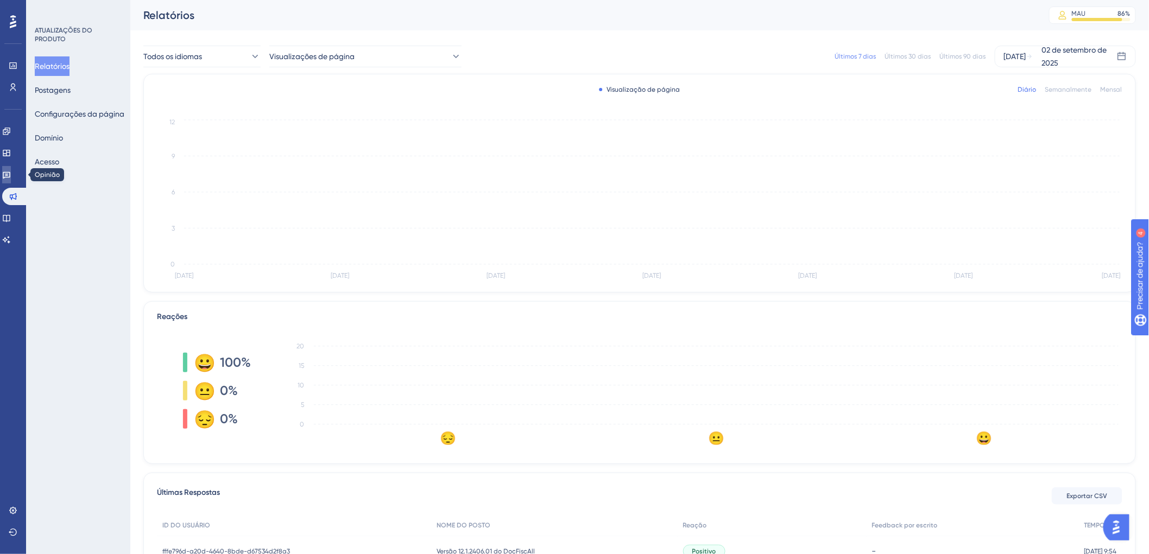
click at [11, 174] on icon at bounding box center [6, 175] width 9 height 9
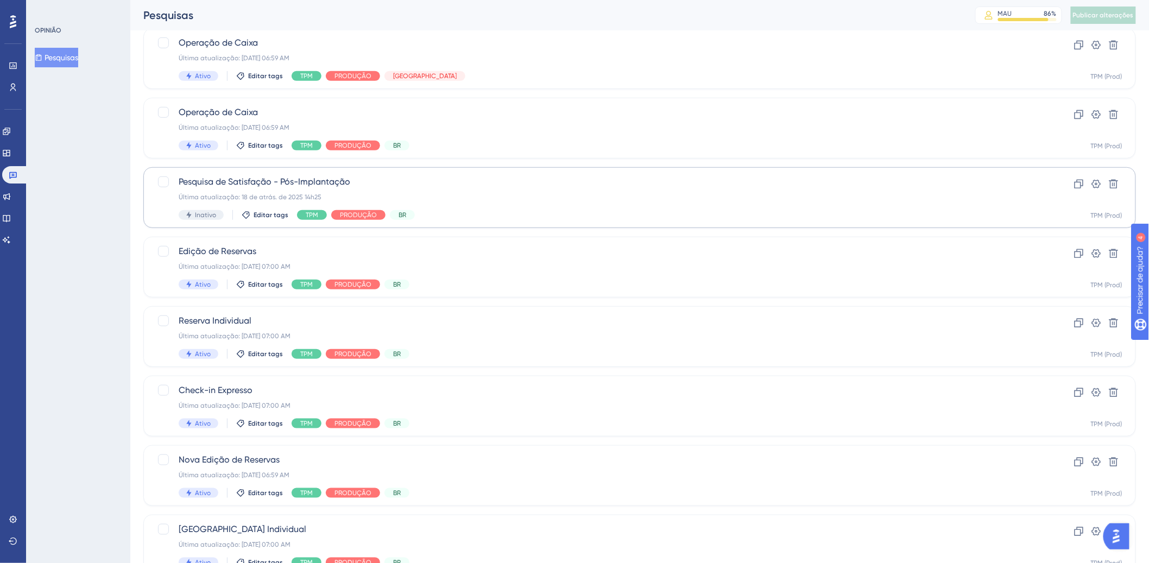
scroll to position [305, 0]
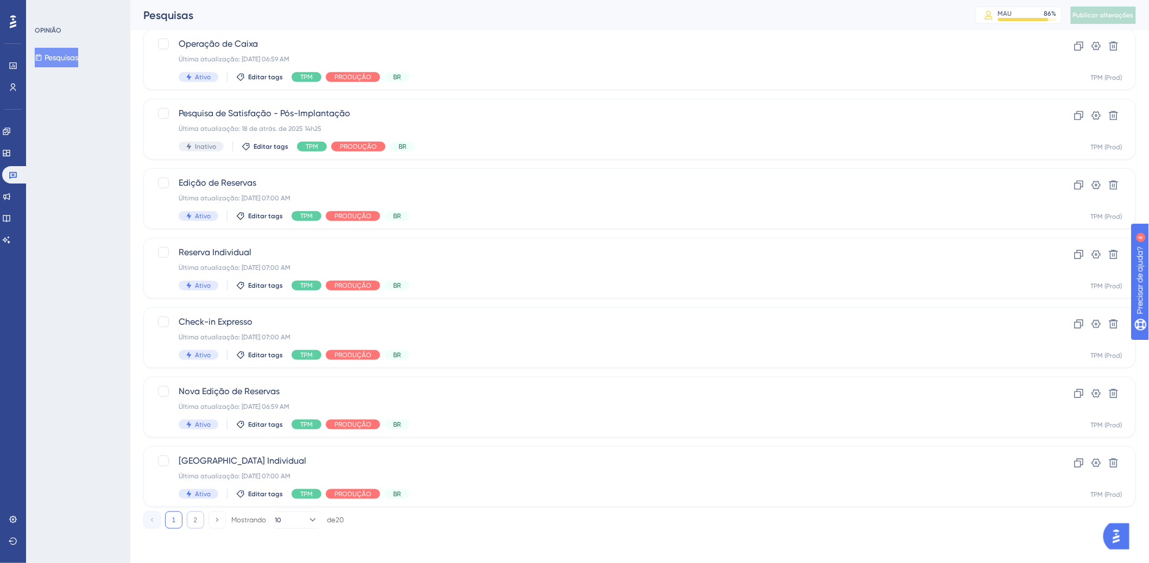
click at [201, 516] on button "2" at bounding box center [195, 520] width 17 height 17
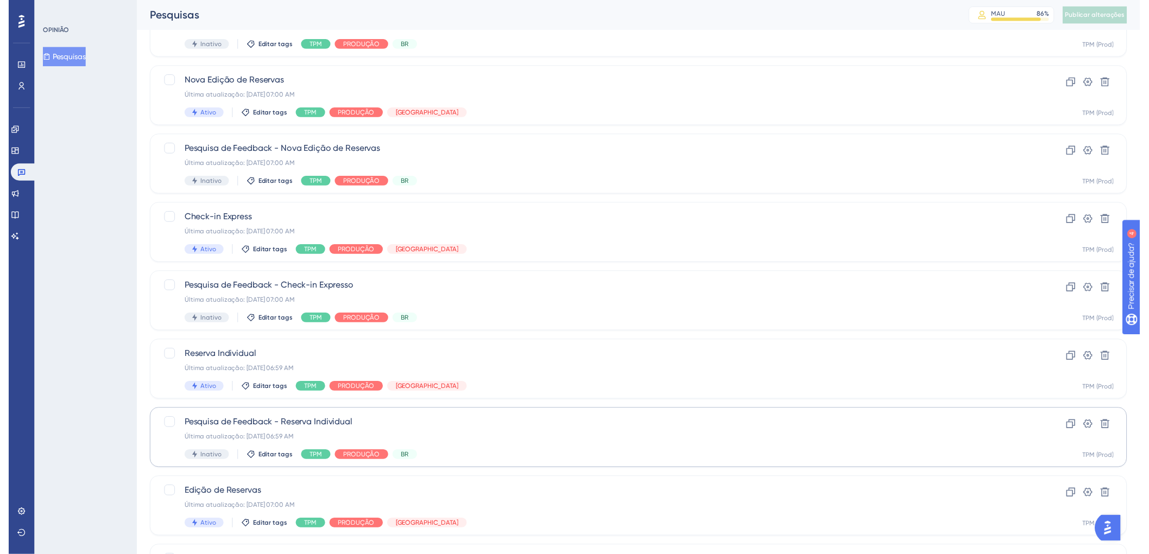
scroll to position [0, 0]
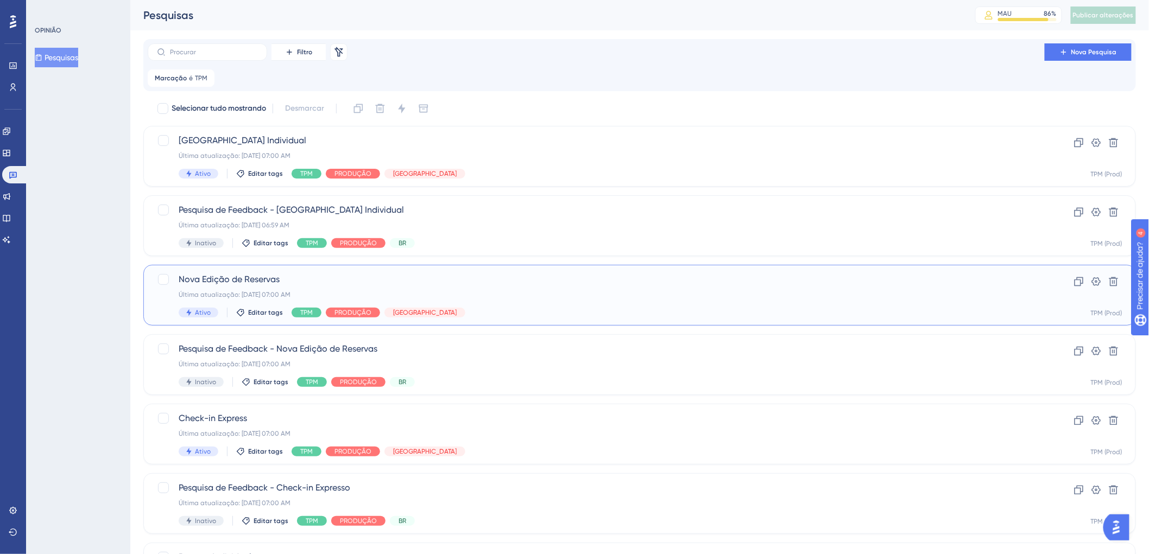
click at [586, 298] on div "Última atualização: [DATE] 07:00 AM" at bounding box center [596, 295] width 835 height 9
